Goal: Obtain resource: Download file/media

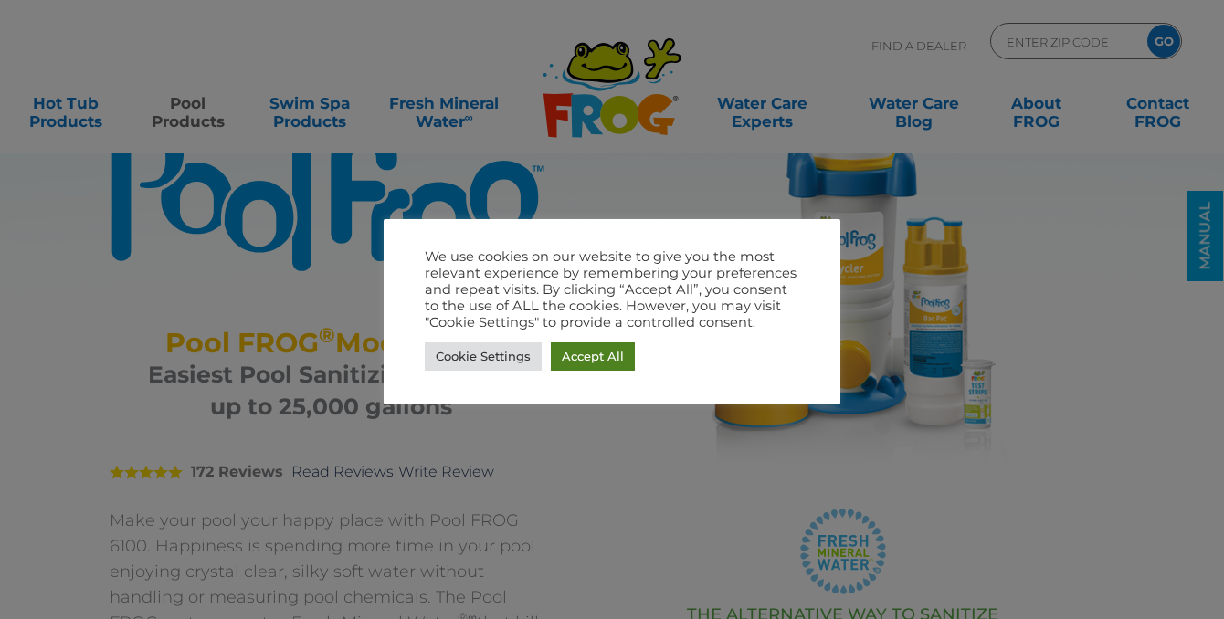
click at [589, 360] on link "Accept All" at bounding box center [593, 357] width 84 height 28
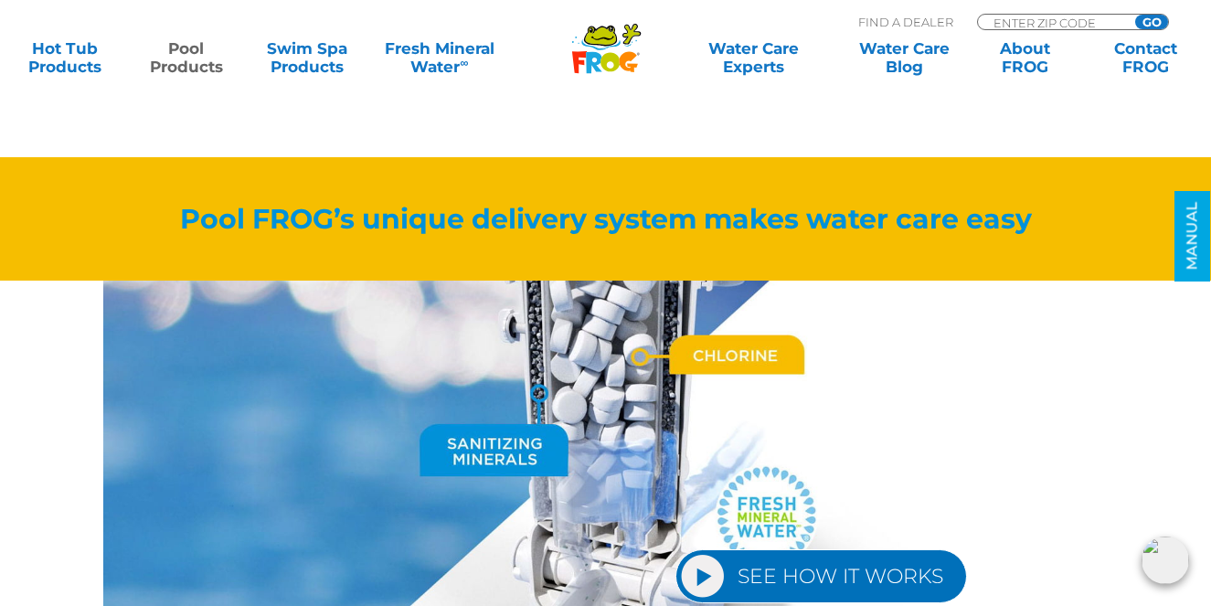
scroll to position [1645, 0]
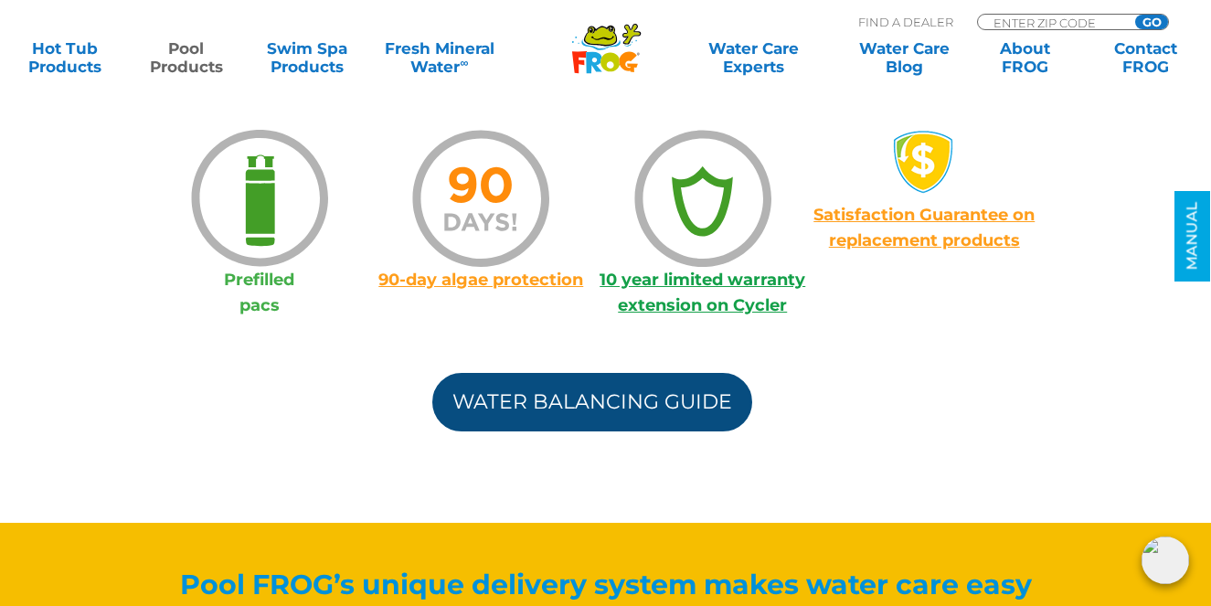
click at [498, 414] on link "Water Balancing Guide" at bounding box center [592, 402] width 320 height 58
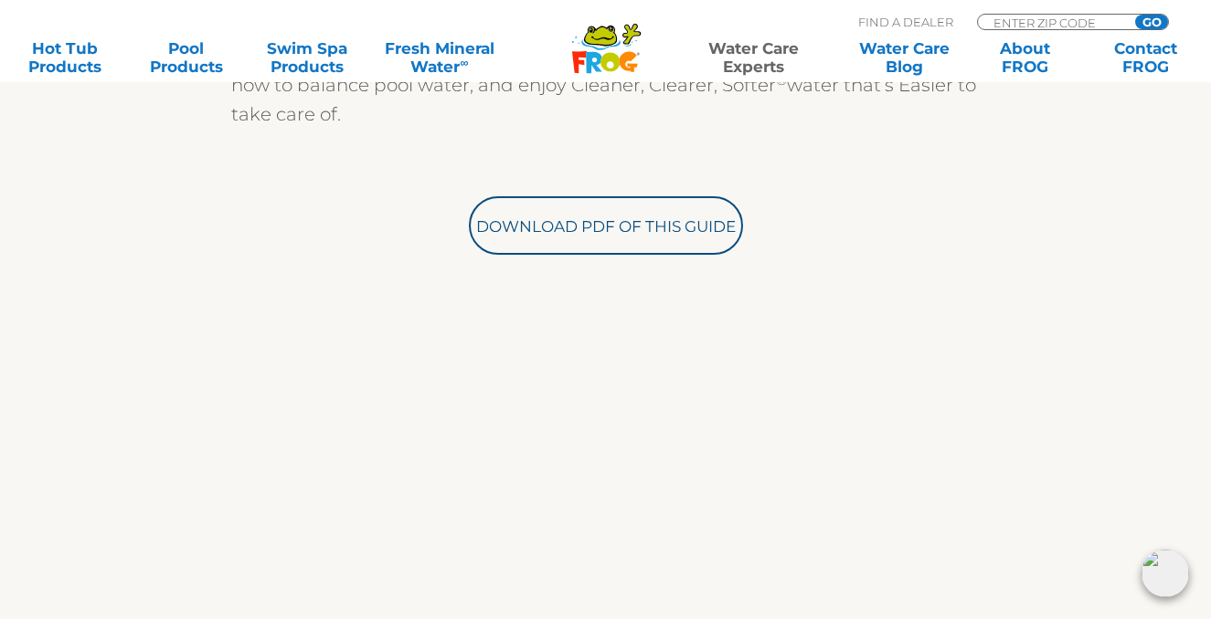
scroll to position [548, 0]
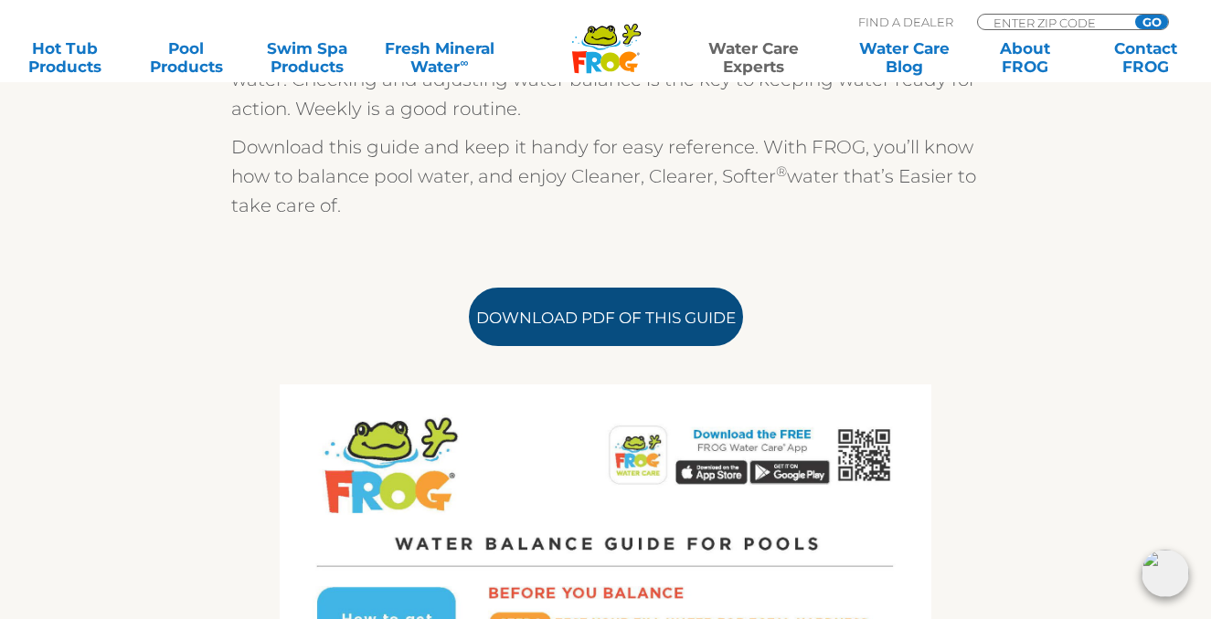
click at [558, 325] on link "Download PDF of this Guide" at bounding box center [606, 317] width 274 height 58
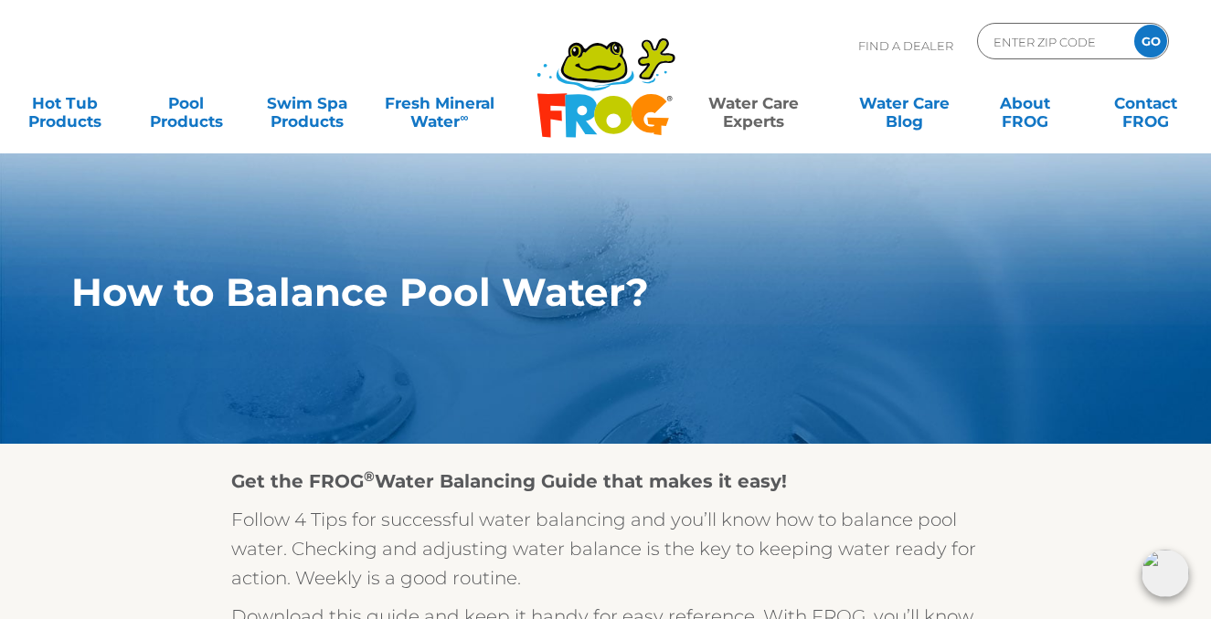
scroll to position [0, 0]
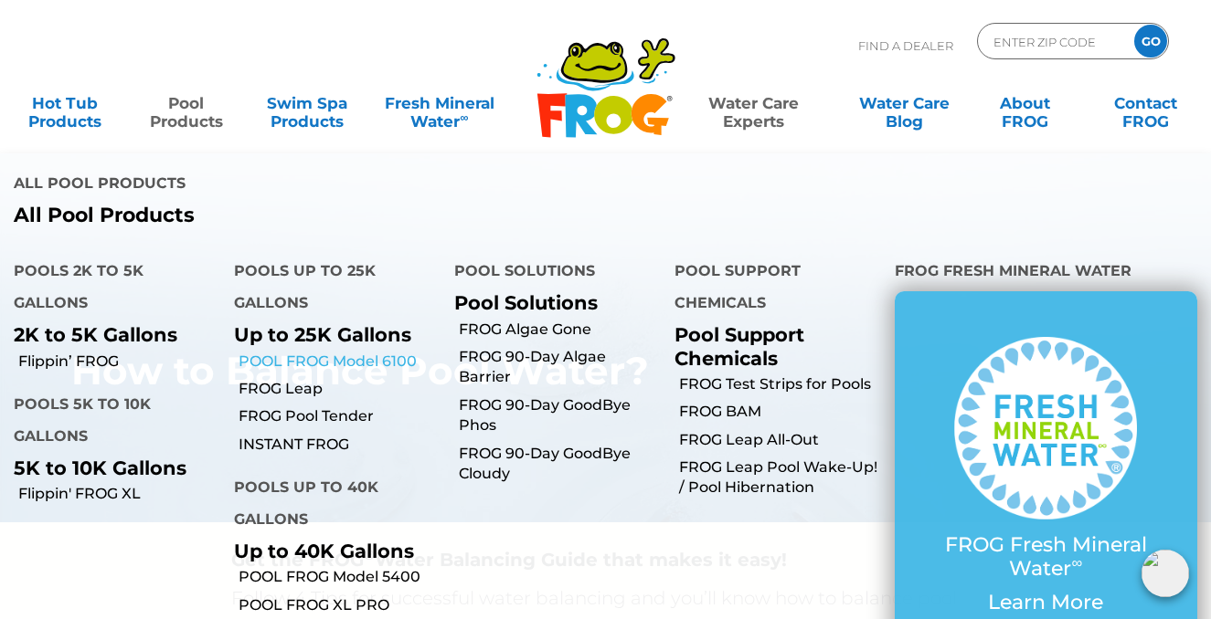
click at [289, 360] on link "POOL FROG Model 6100" at bounding box center [339, 362] width 202 height 20
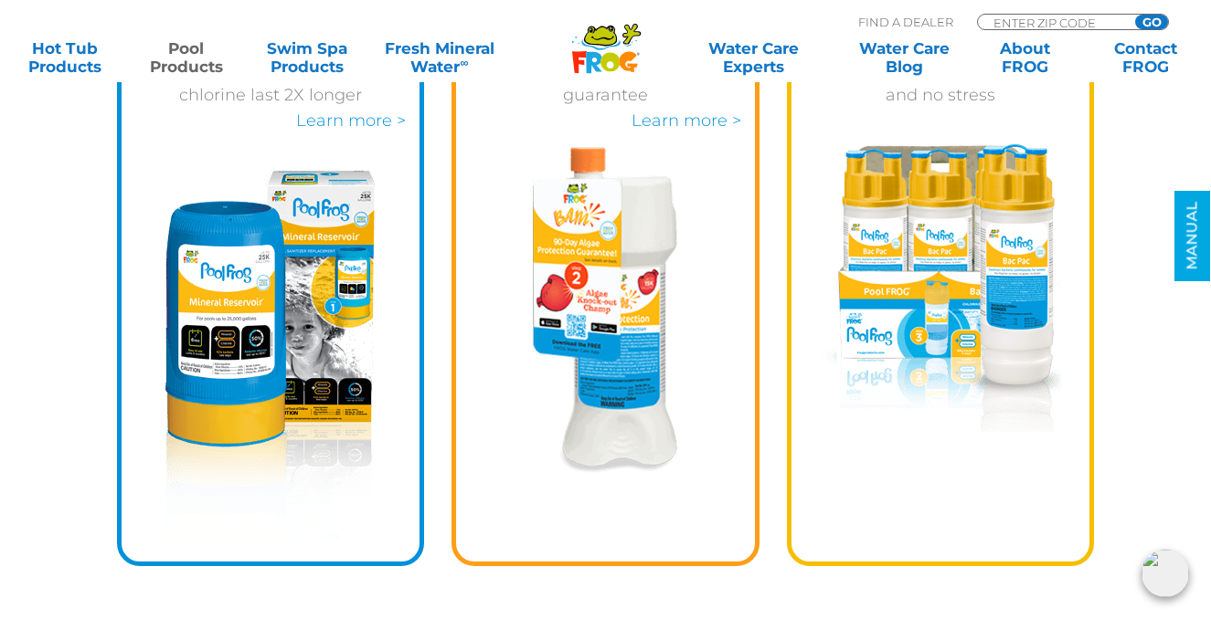
scroll to position [2741, 0]
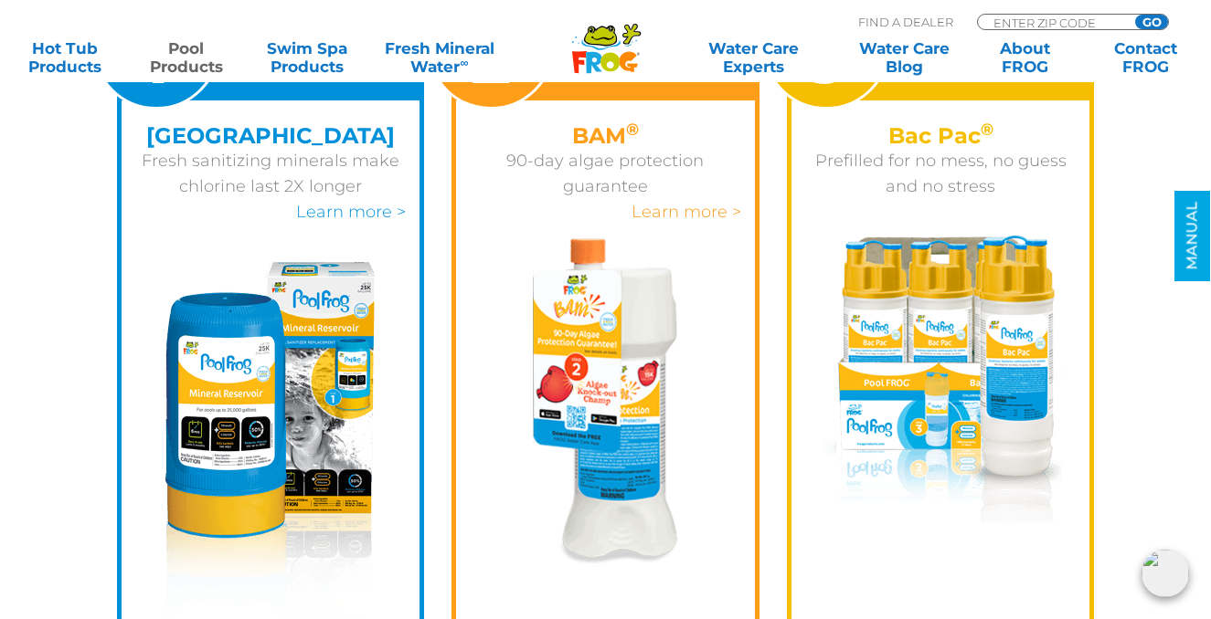
click at [700, 216] on link "Learn more >" at bounding box center [686, 212] width 110 height 20
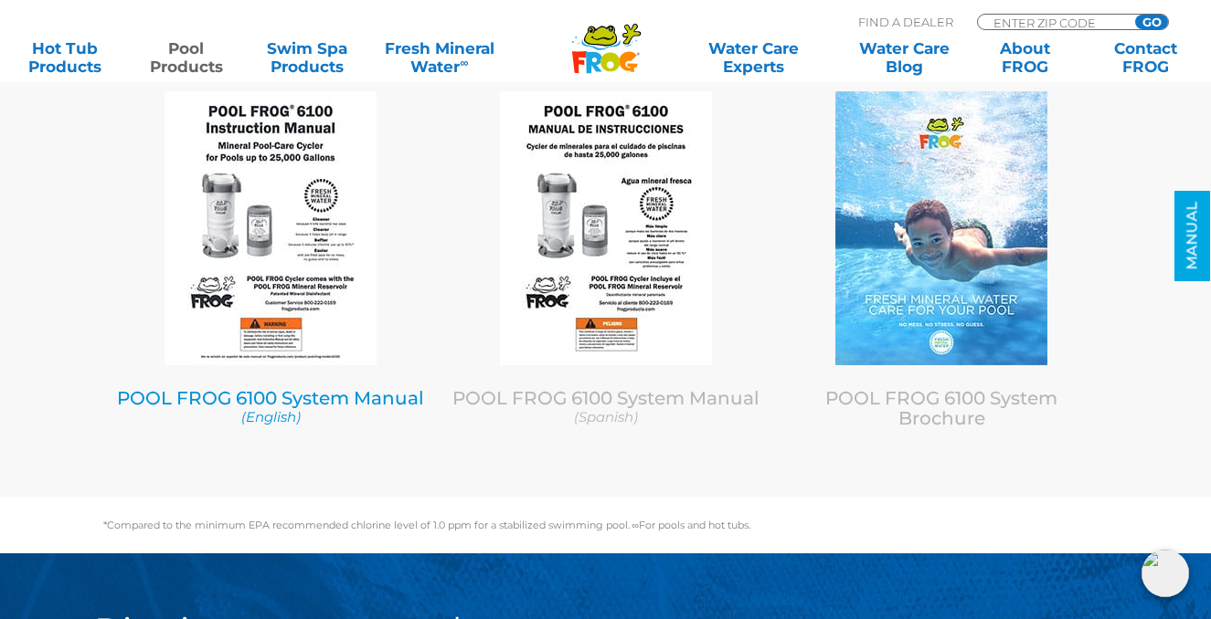
scroll to position [7948, 0]
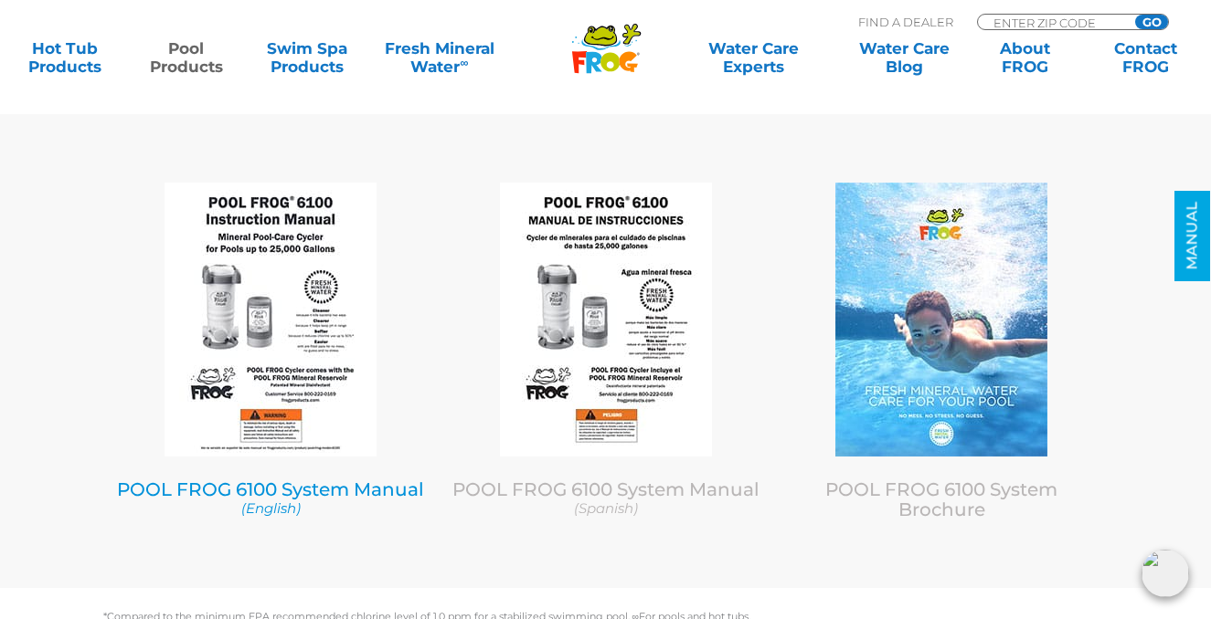
click at [277, 499] on link "POOL FROG 6100 System Manual (English)" at bounding box center [271, 498] width 308 height 39
